Goal: Task Accomplishment & Management: Complete application form

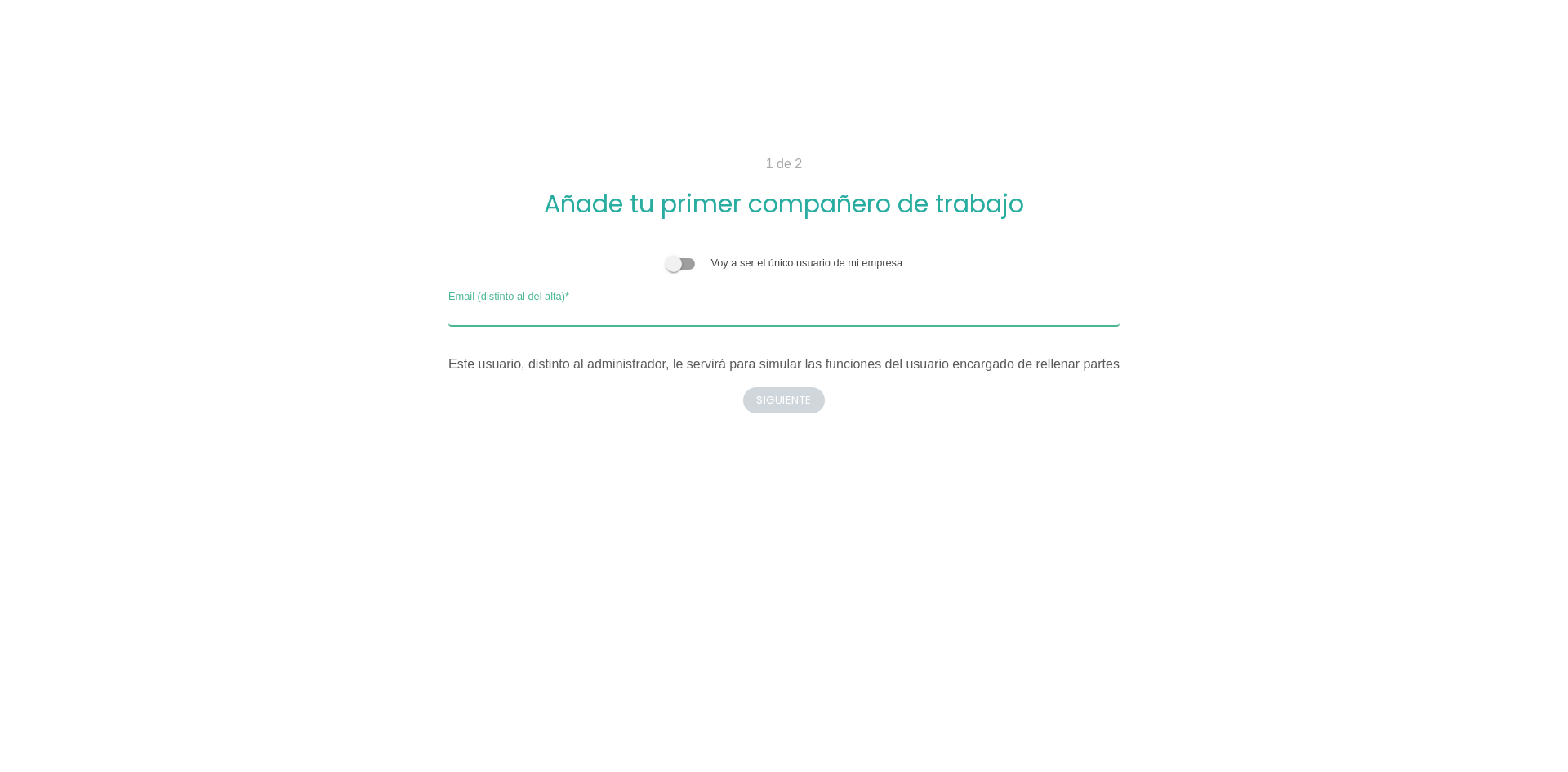
click at [618, 314] on input "Email (distinto al del alta)" at bounding box center [784, 313] width 671 height 26
click at [807, 420] on body "1 de 2 Añade tu primer compañero de trabajo Voy a ser el único usuario de mi em…" at bounding box center [784, 386] width 1568 height 772
click at [624, 316] on input "Email (distinto al del alta)" at bounding box center [784, 313] width 671 height 26
click at [679, 265] on span at bounding box center [680, 264] width 29 height 11
click at [665, 255] on input "checkbox" at bounding box center [665, 255] width 0 height 0
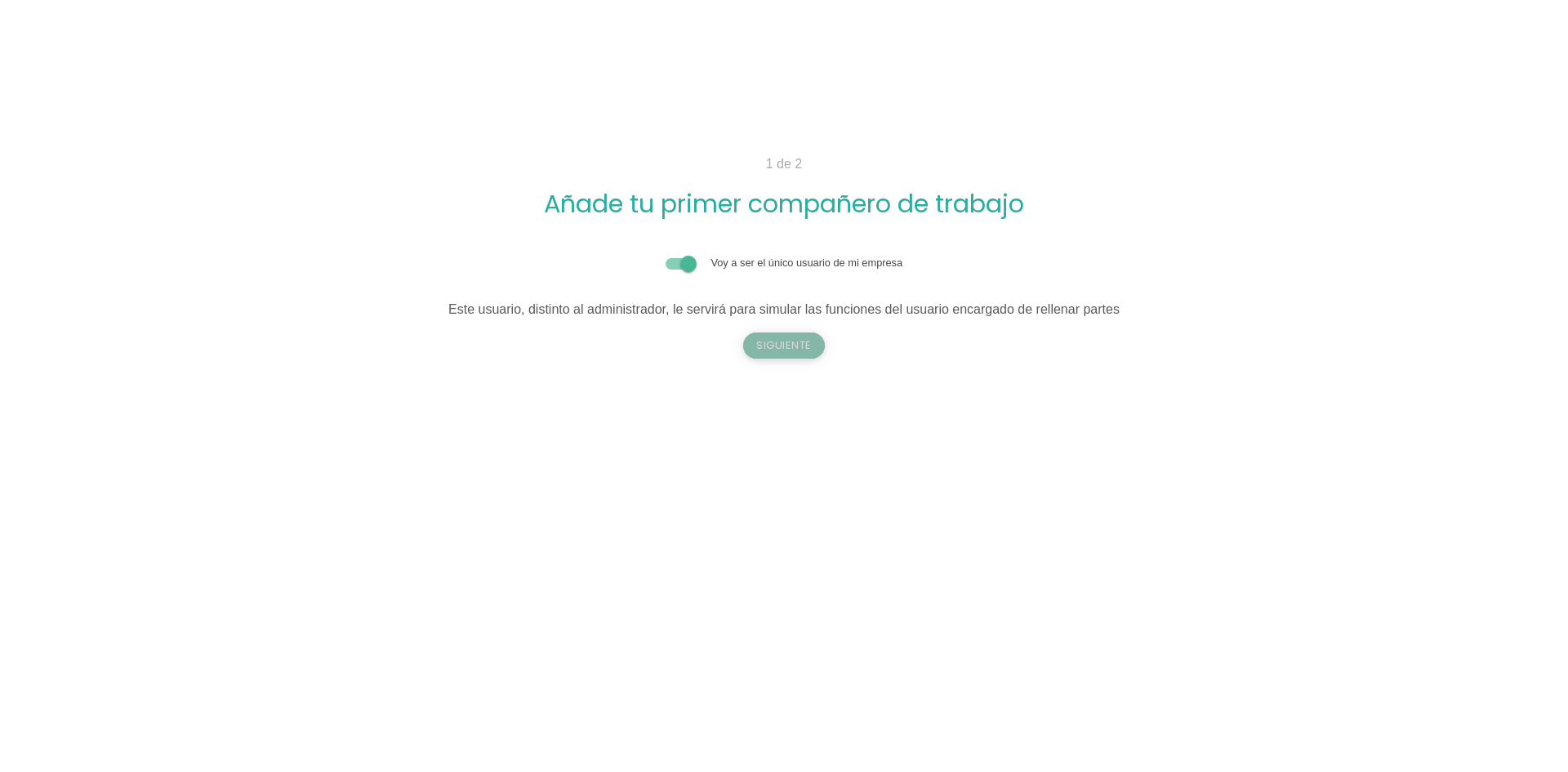
click at [782, 345] on button "Siguiente" at bounding box center [784, 346] width 82 height 26
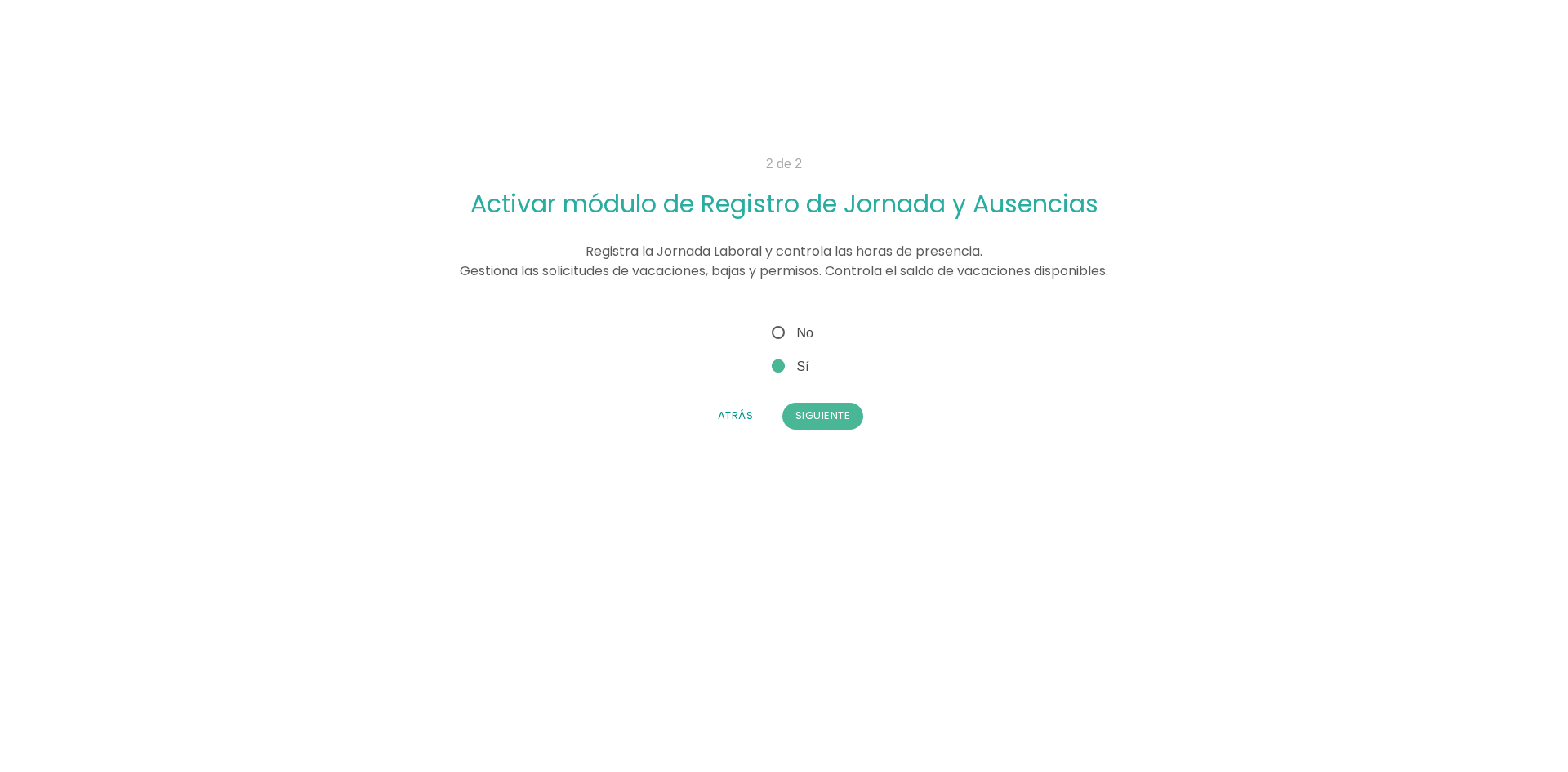
click at [781, 335] on span "No" at bounding box center [791, 333] width 45 height 20
click at [779, 334] on input "No" at bounding box center [773, 328] width 11 height 11
radio input "true"
click at [822, 419] on button "Siguiente" at bounding box center [823, 416] width 82 height 26
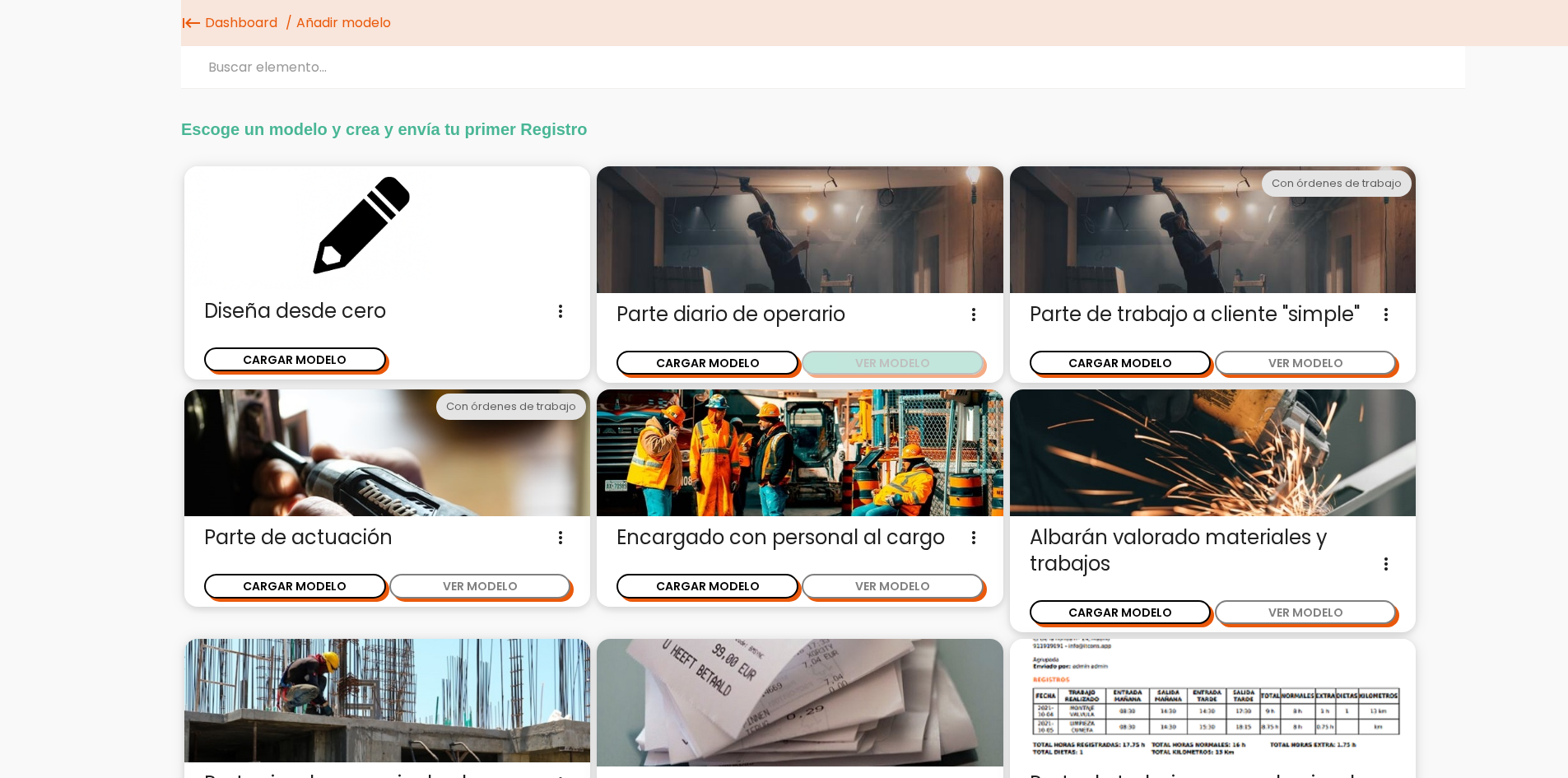
click at [844, 365] on button "VER MODELO" at bounding box center [892, 363] width 182 height 24
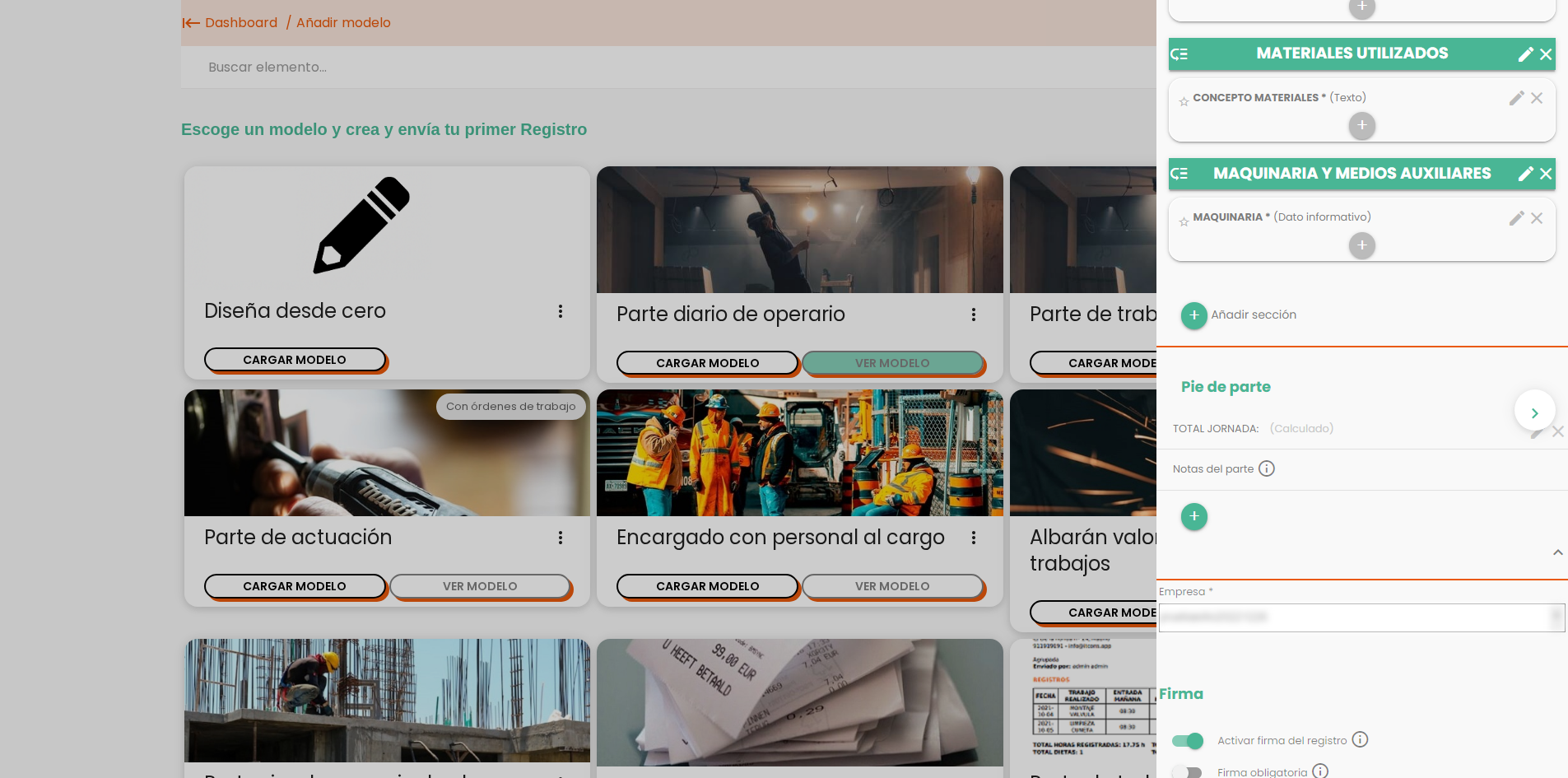
scroll to position [988, 0]
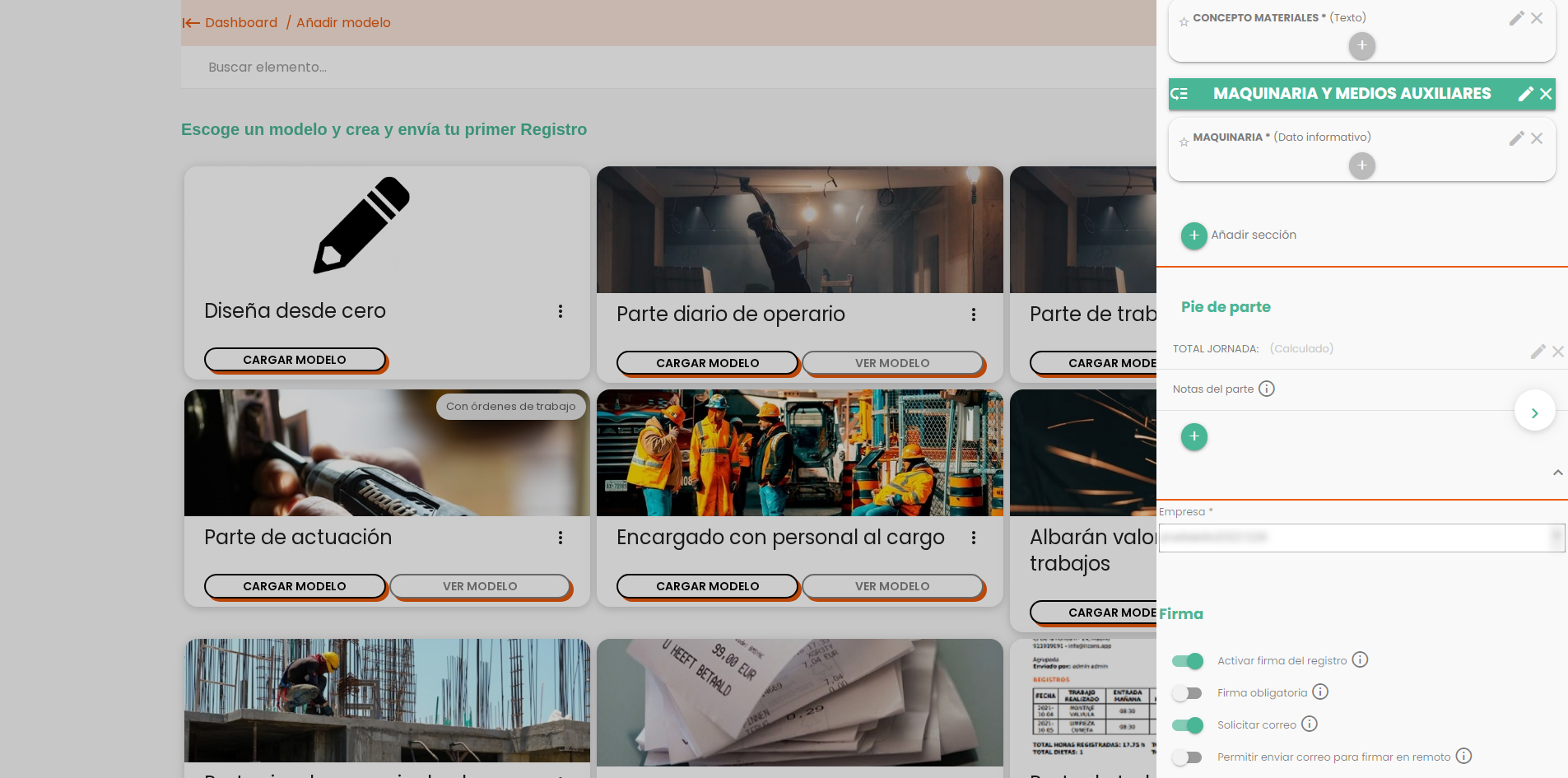
click at [1262, 519] on img at bounding box center [1363, 70] width 412 height 2025
click at [728, 371] on div "close CARGAR MODELO chevron_right" at bounding box center [784, 389] width 1568 height 778
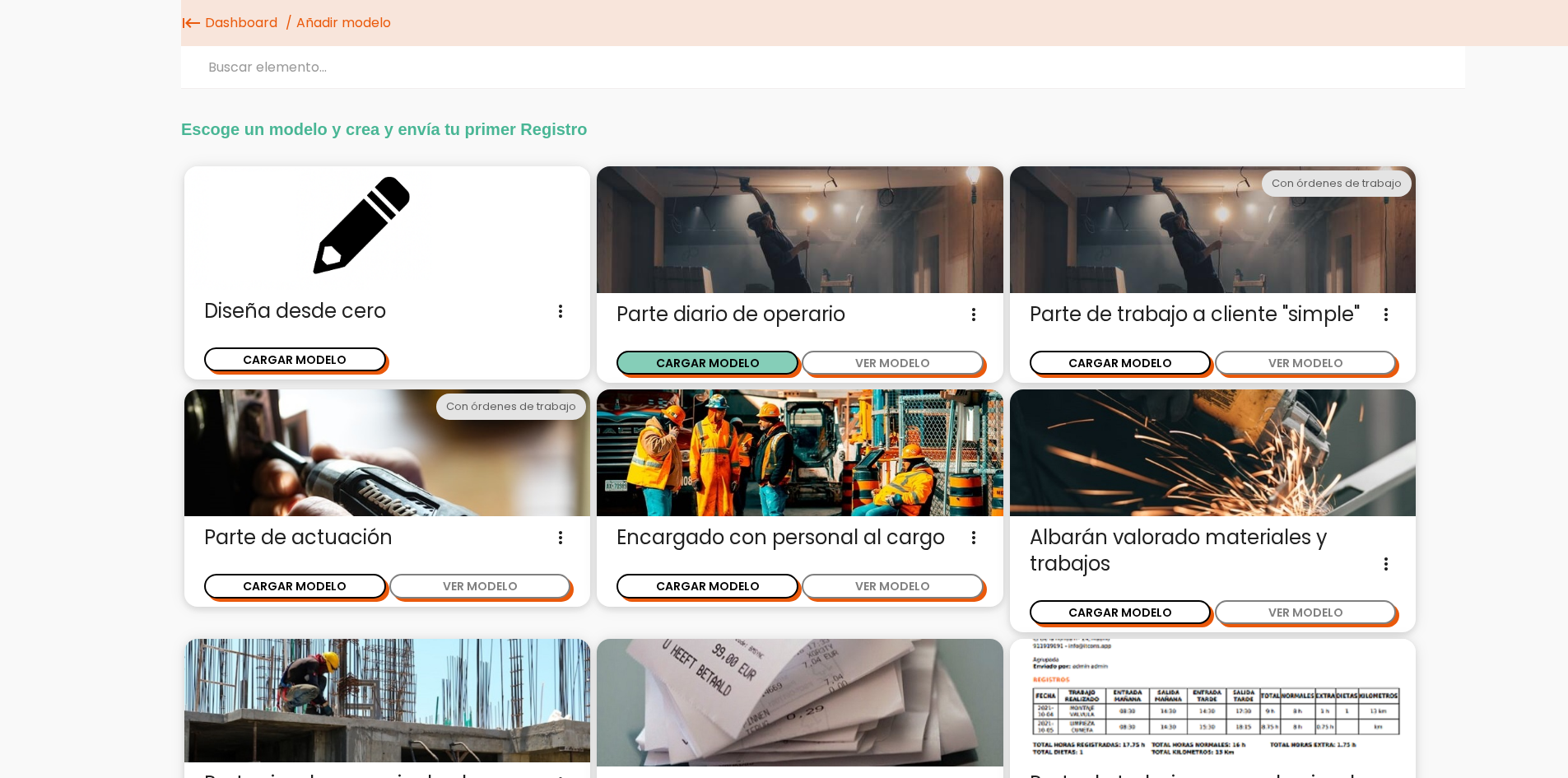
click at [728, 371] on button "CARGAR MODELO" at bounding box center [707, 363] width 182 height 24
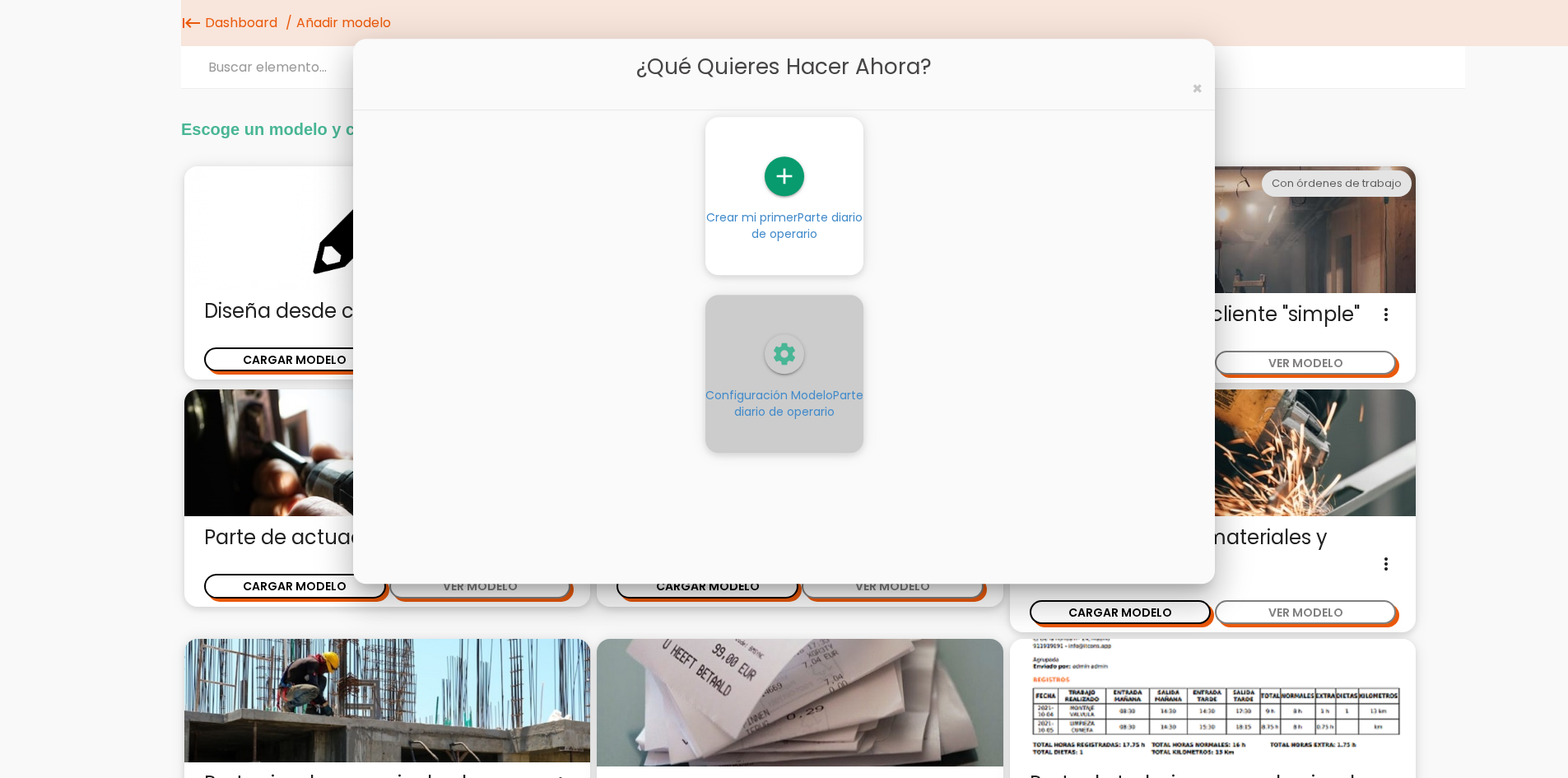
click at [793, 365] on icon "settings" at bounding box center [784, 355] width 40 height 40
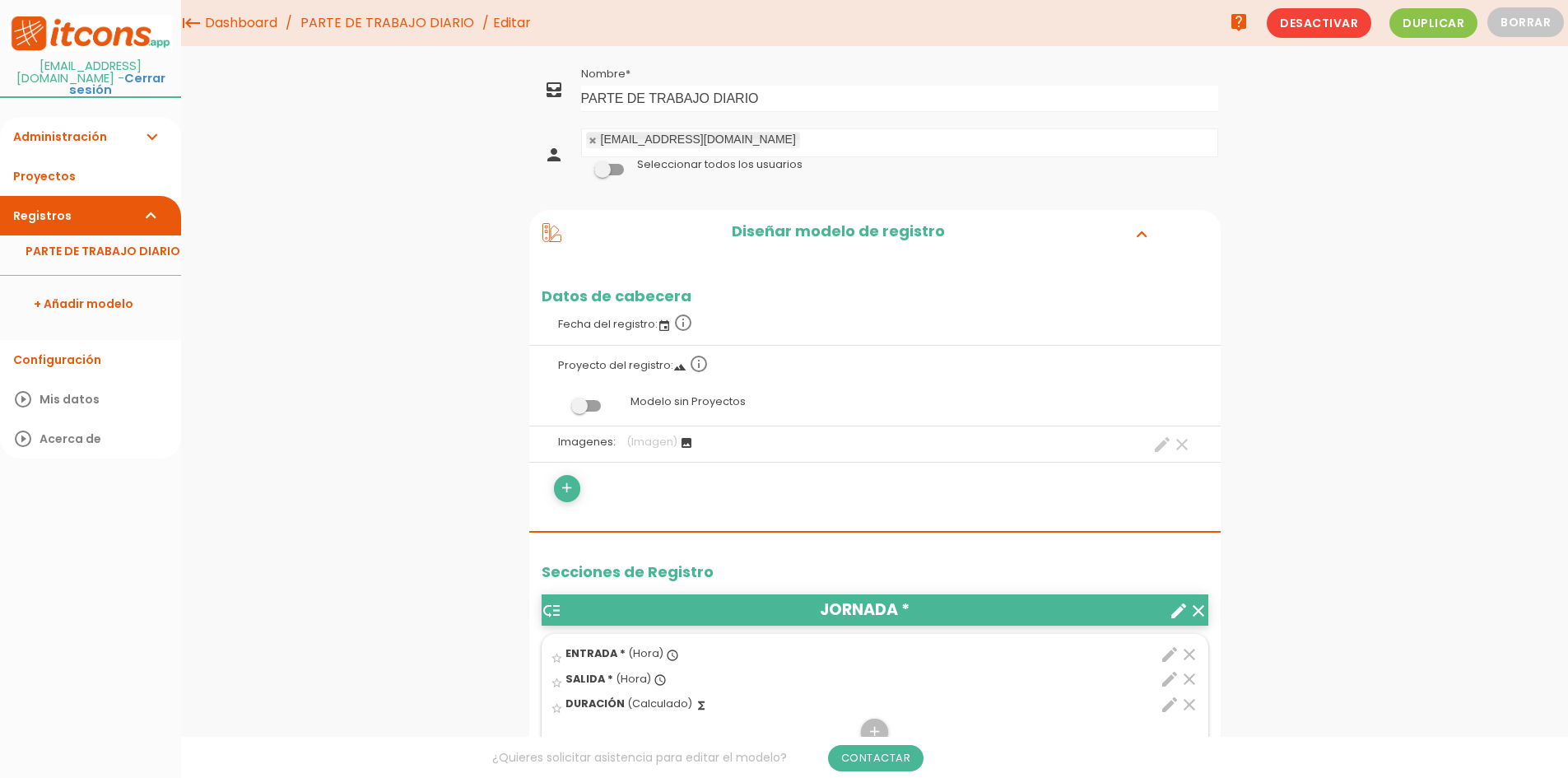
scroll to position [82, 0]
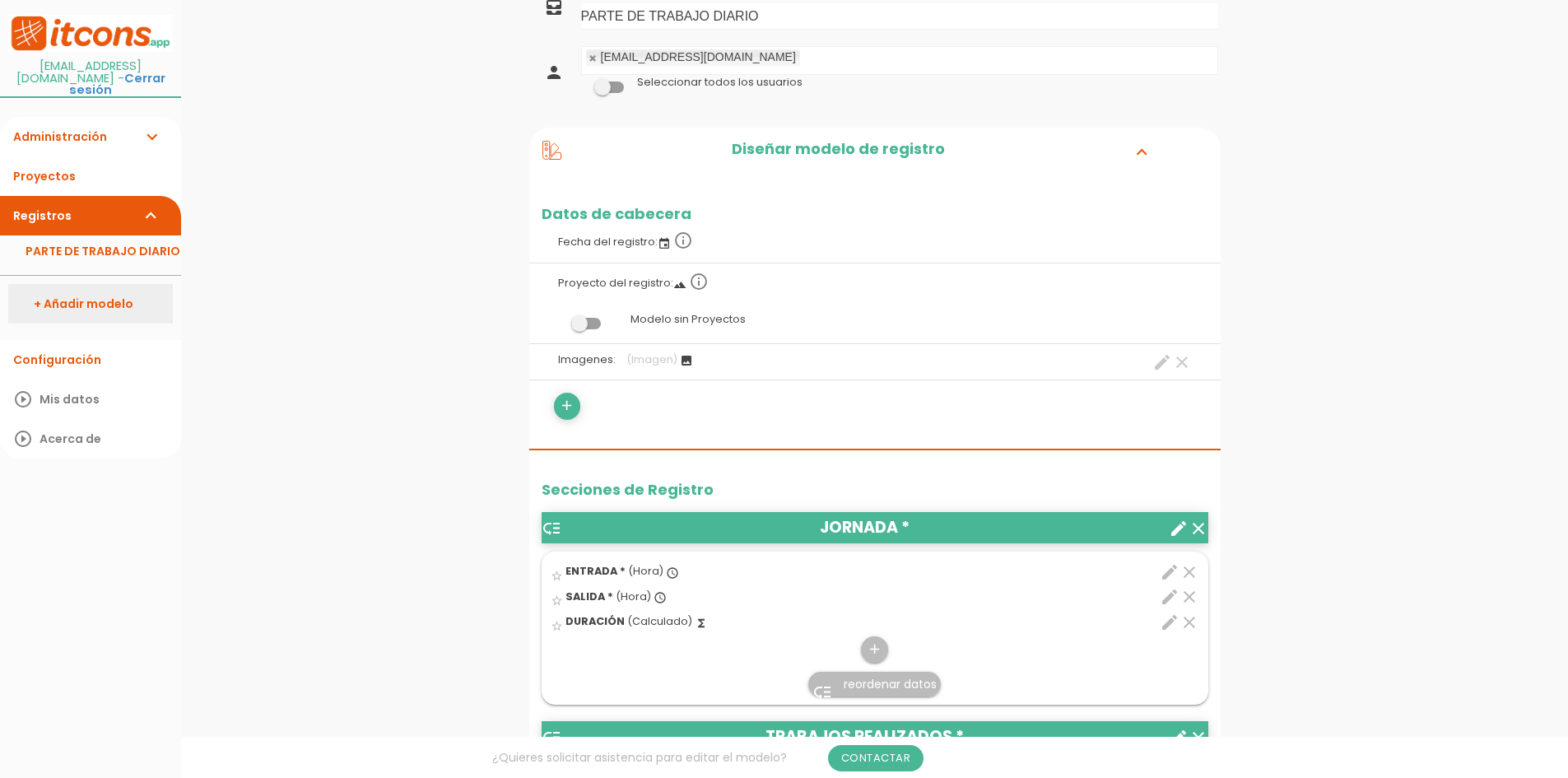
click at [82, 293] on link "+ Añadir modelo" at bounding box center [91, 304] width 165 height 40
